Goal: Task Accomplishment & Management: Manage account settings

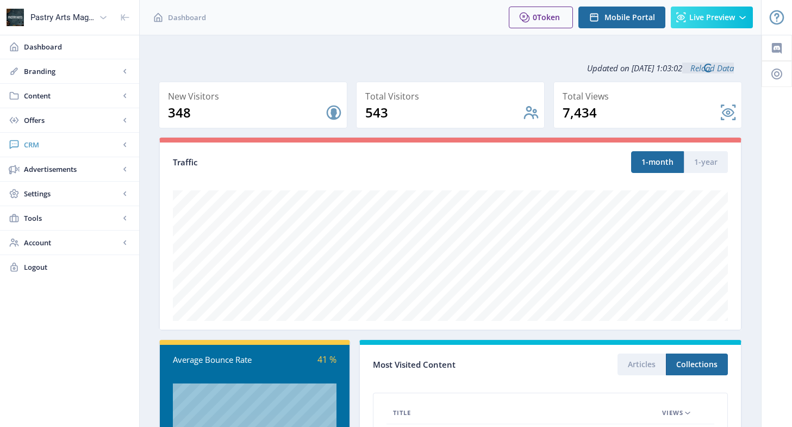
click at [37, 147] on span "CRM" at bounding box center [72, 144] width 96 height 11
click at [42, 167] on span "Readers" at bounding box center [81, 169] width 93 height 11
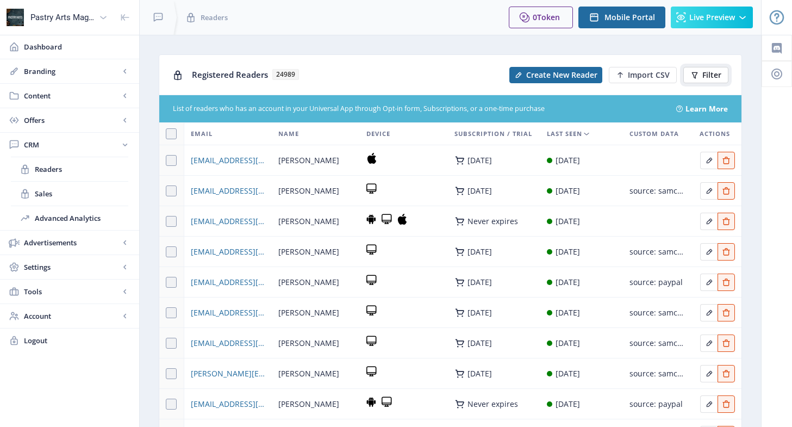
click at [701, 72] on button "Filter" at bounding box center [705, 75] width 45 height 16
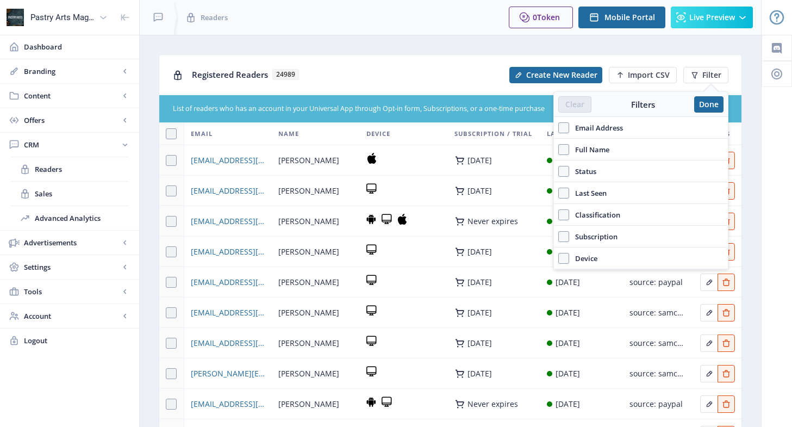
click at [602, 127] on span "Email Address" at bounding box center [596, 127] width 54 height 13
click at [559, 127] on input "Email Address" at bounding box center [558, 127] width 1 height 1
checkbox input "true"
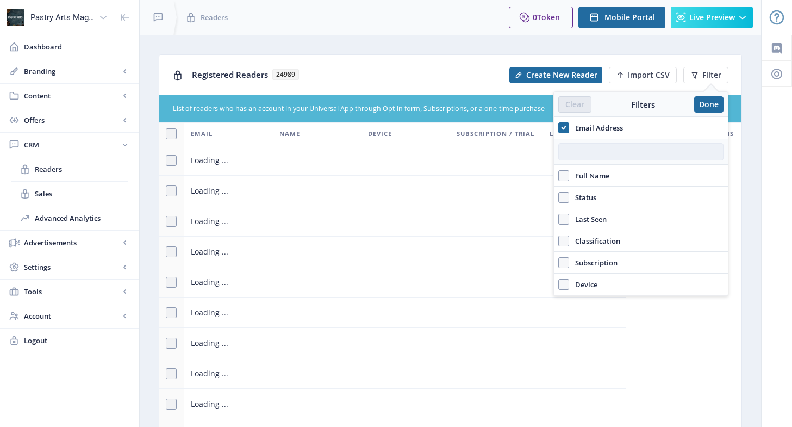
click at [584, 153] on input "text" at bounding box center [640, 151] width 165 height 17
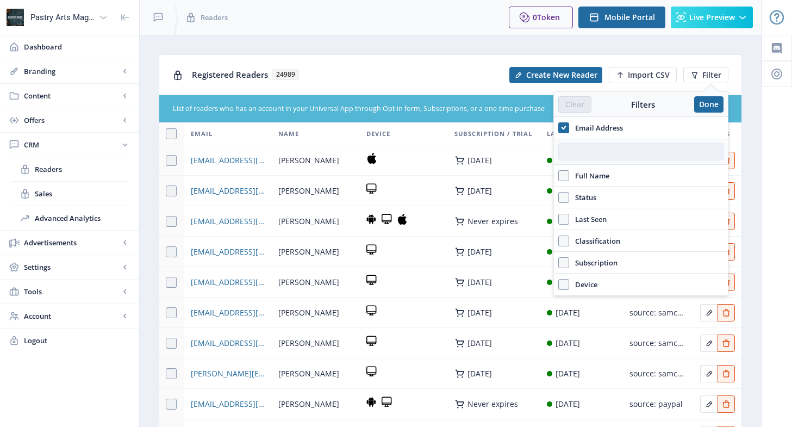
paste input "[EMAIL_ADDRESS][DOMAIN_NAME]"
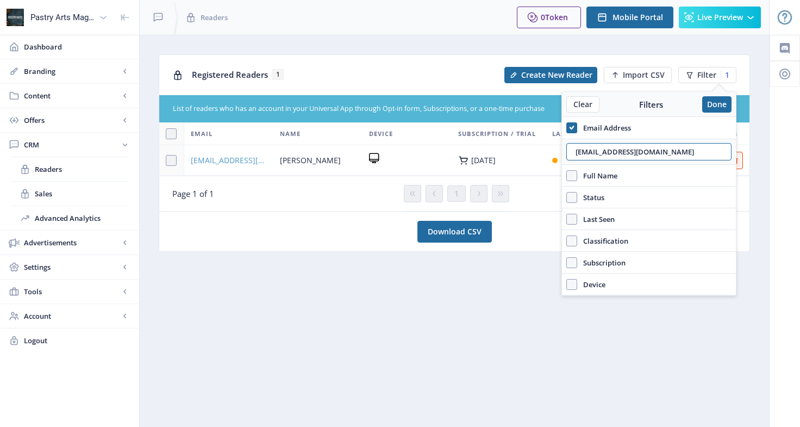
type input "[EMAIL_ADDRESS][DOMAIN_NAME]"
click at [243, 161] on span "[EMAIL_ADDRESS][DOMAIN_NAME]" at bounding box center [229, 160] width 76 height 13
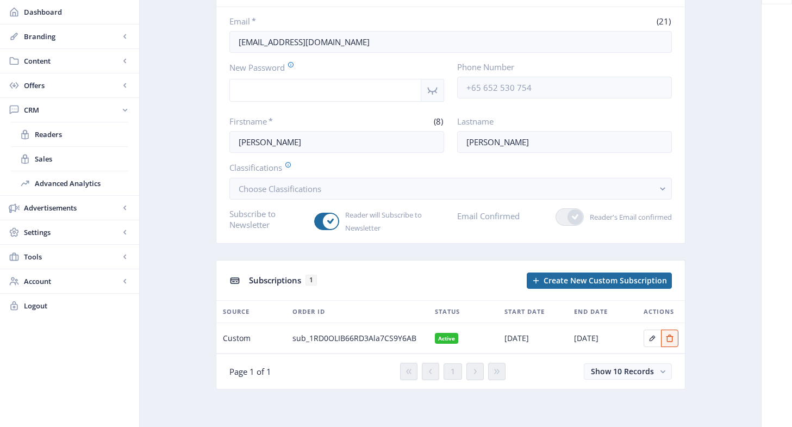
scroll to position [83, 0]
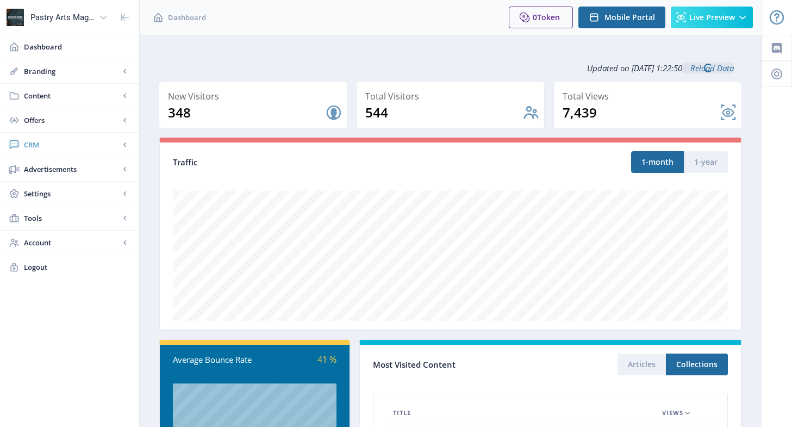
click at [68, 137] on link "CRM" at bounding box center [69, 145] width 139 height 24
click at [54, 166] on span "Readers" at bounding box center [81, 169] width 93 height 11
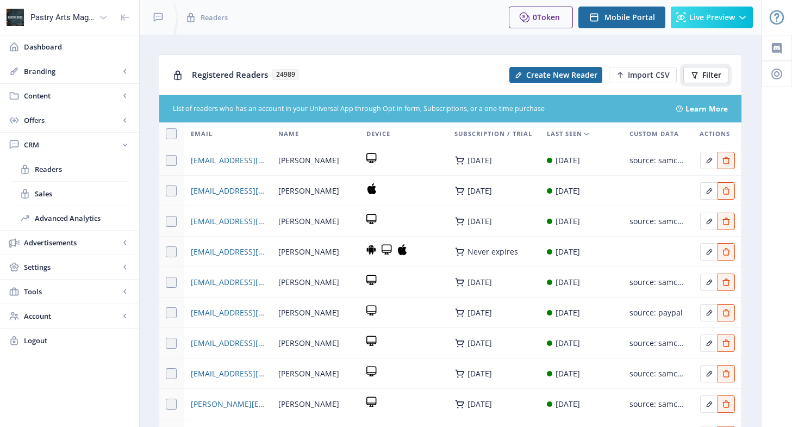
click at [710, 72] on span "Filter" at bounding box center [711, 75] width 19 height 9
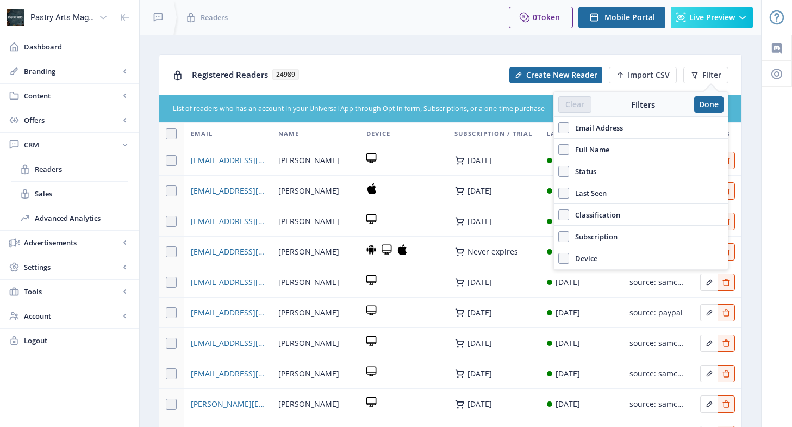
click at [602, 124] on span "Email Address" at bounding box center [596, 127] width 54 height 13
click at [559, 127] on input "Email Address" at bounding box center [558, 127] width 1 height 1
checkbox input "true"
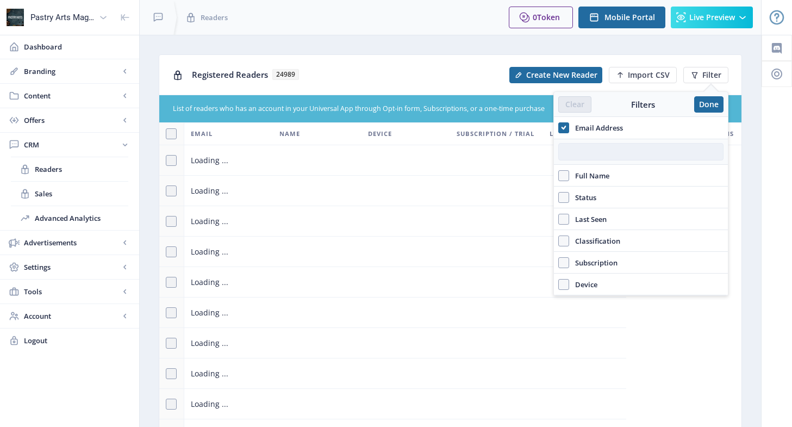
click at [596, 146] on input "text" at bounding box center [640, 151] width 165 height 17
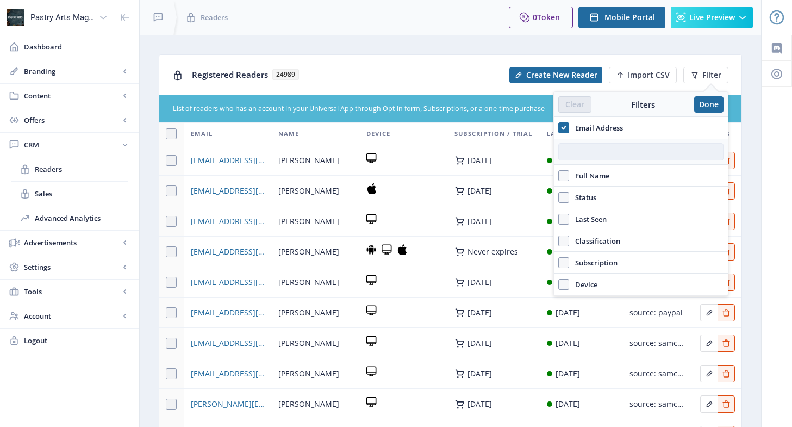
paste input "[EMAIL_ADDRESS][DOMAIN_NAME]"
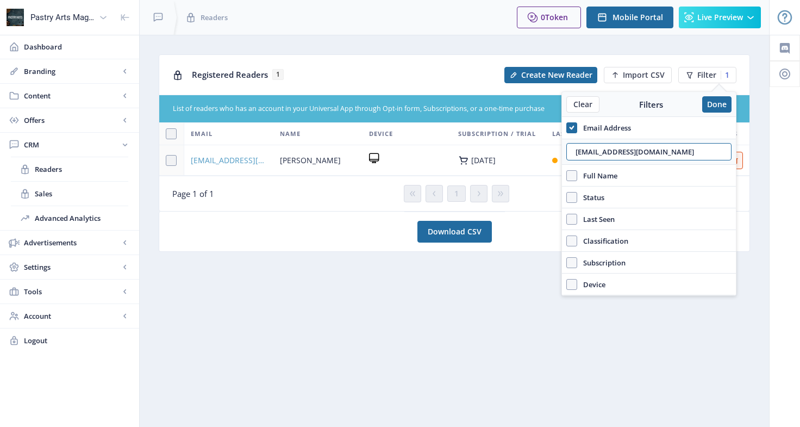
type input "[EMAIL_ADDRESS][DOMAIN_NAME]"
click at [208, 160] on span "[EMAIL_ADDRESS][DOMAIN_NAME]" at bounding box center [229, 160] width 76 height 13
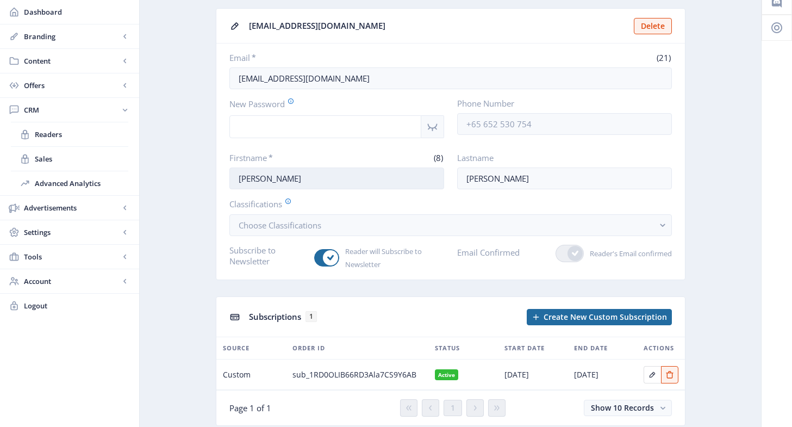
scroll to position [83, 0]
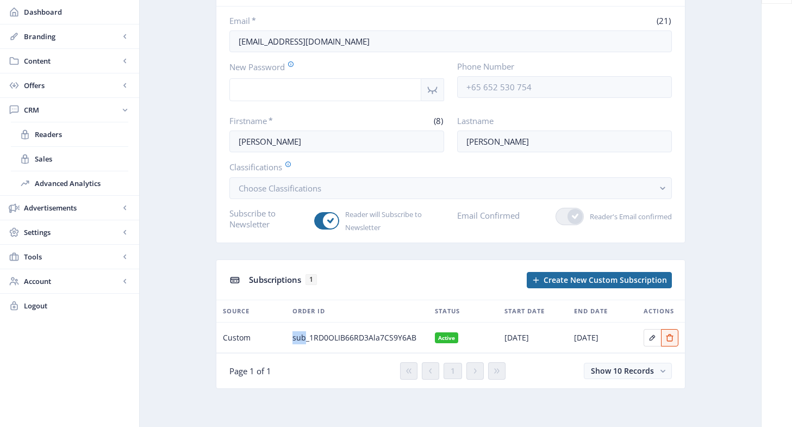
drag, startPoint x: 291, startPoint y: 335, endPoint x: 306, endPoint y: 338, distance: 14.9
click at [306, 338] on td "sub_1RD0OLIB66RD3Ala7CS9Y6AB" at bounding box center [357, 337] width 142 height 30
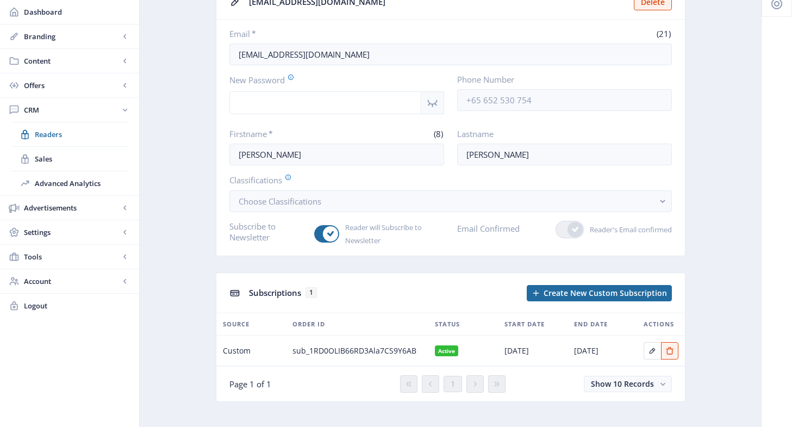
scroll to position [83, 0]
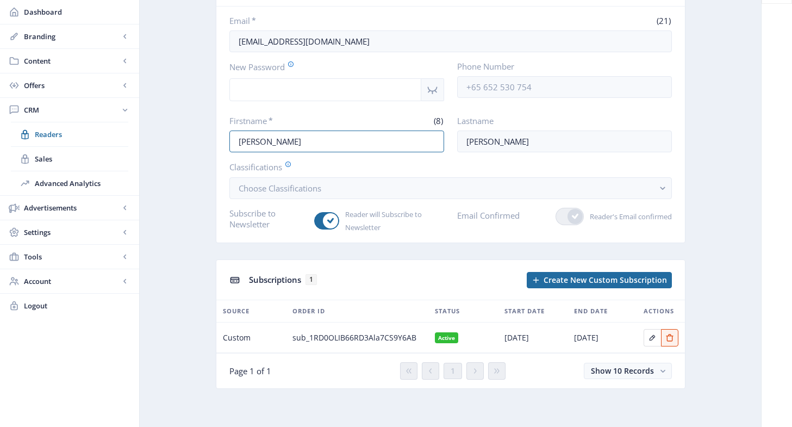
drag, startPoint x: 275, startPoint y: 140, endPoint x: 227, endPoint y: 147, distance: 48.8
click at [227, 147] on nb-card-body "Email * (21) [EMAIL_ADDRESS][DOMAIN_NAME] New Password Phone Number Firstname *…" at bounding box center [450, 125] width 469 height 236
drag, startPoint x: 503, startPoint y: 134, endPoint x: 453, endPoint y: 142, distance: 51.2
click at [453, 142] on div "Firstname * (8) [PERSON_NAME] Lastname [PERSON_NAME]" at bounding box center [450, 133] width 442 height 37
drag, startPoint x: 347, startPoint y: 31, endPoint x: 217, endPoint y: 33, distance: 129.9
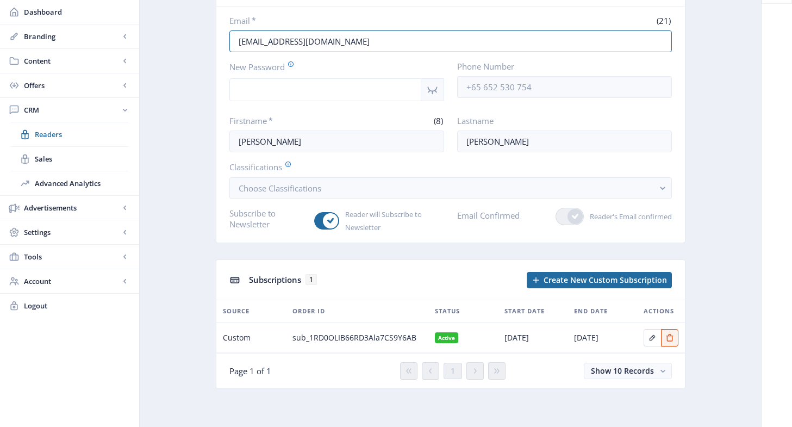
click at [217, 33] on nb-card-body "Email * (21) [EMAIL_ADDRESS][DOMAIN_NAME] New Password Phone Number Firstname *…" at bounding box center [450, 125] width 469 height 236
